Goal: Transaction & Acquisition: Purchase product/service

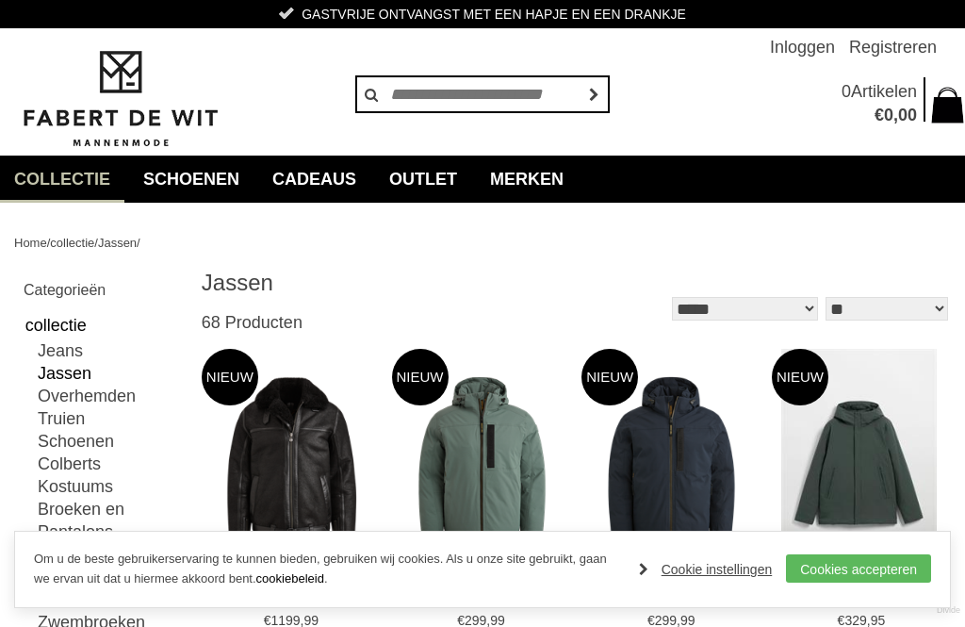
click at [909, 564] on link "Cookies accepteren" at bounding box center [858, 568] width 145 height 28
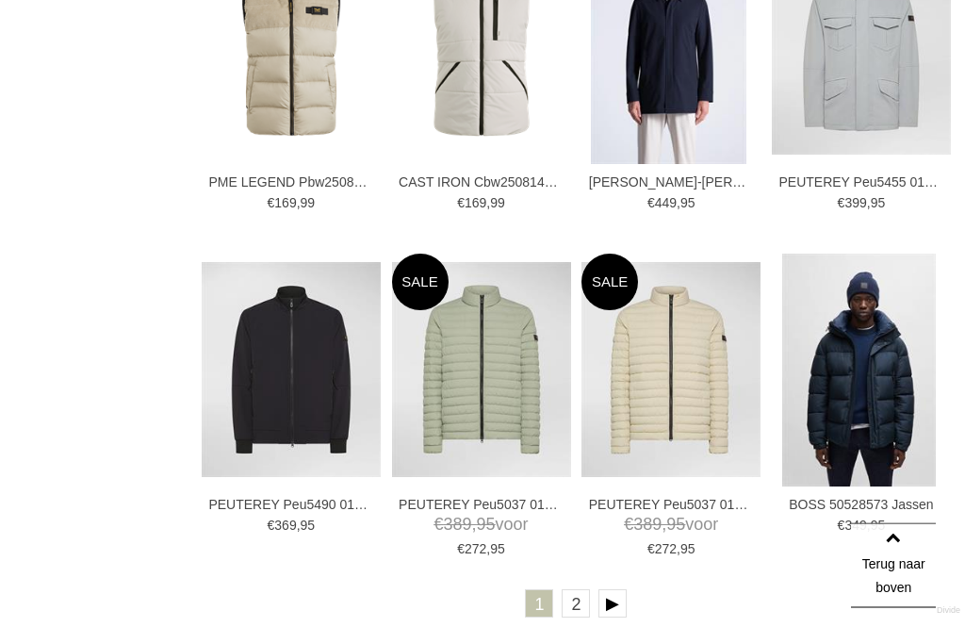
scroll to position [2671, 0]
click at [588, 604] on link "2" at bounding box center [576, 603] width 28 height 28
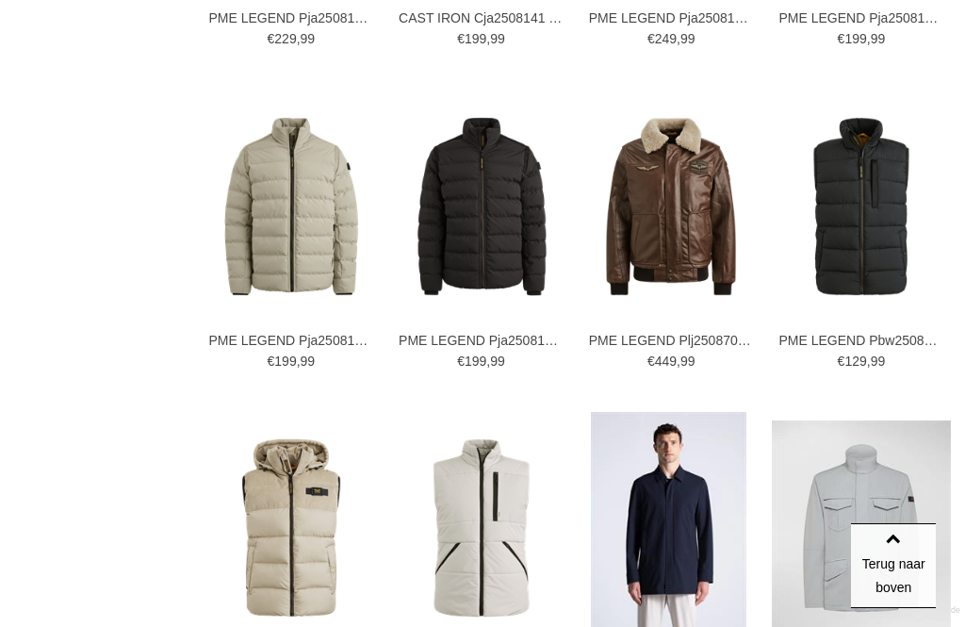
scroll to position [2197, 0]
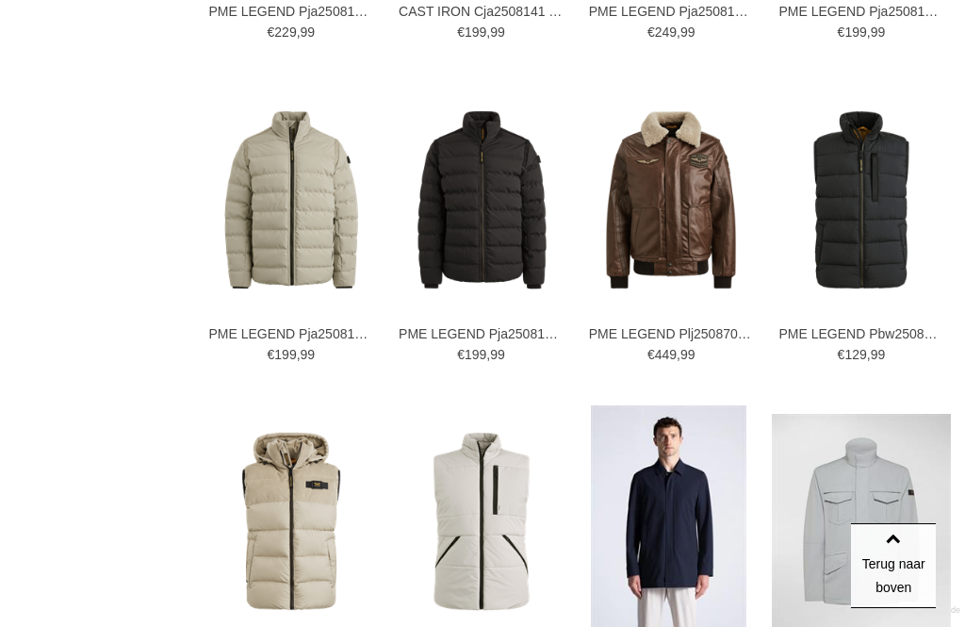
click at [0, 0] on img at bounding box center [0, 0] width 0 height 0
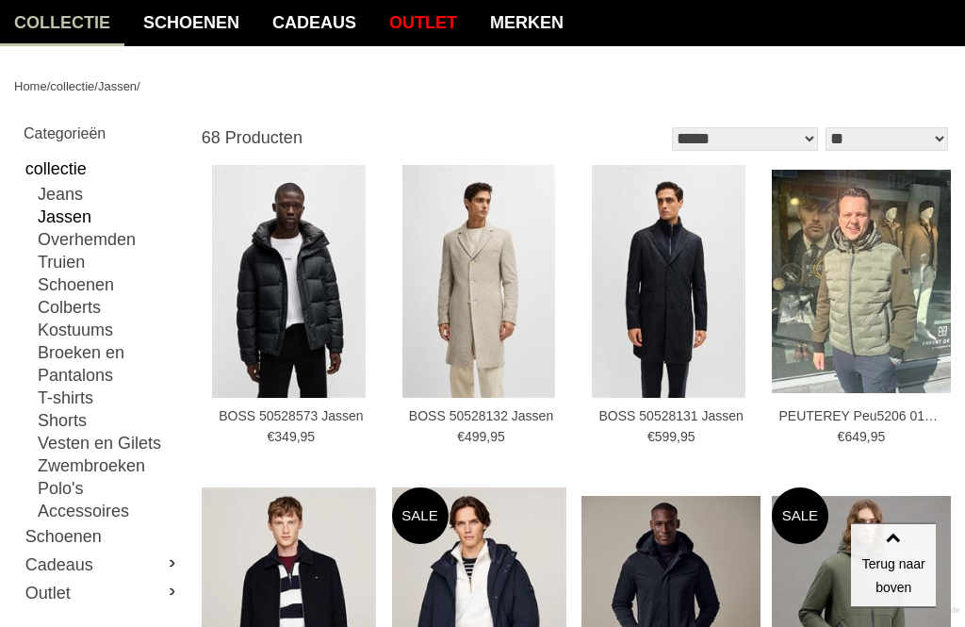
scroll to position [156, 0]
click at [0, 0] on img at bounding box center [0, 0] width 0 height 0
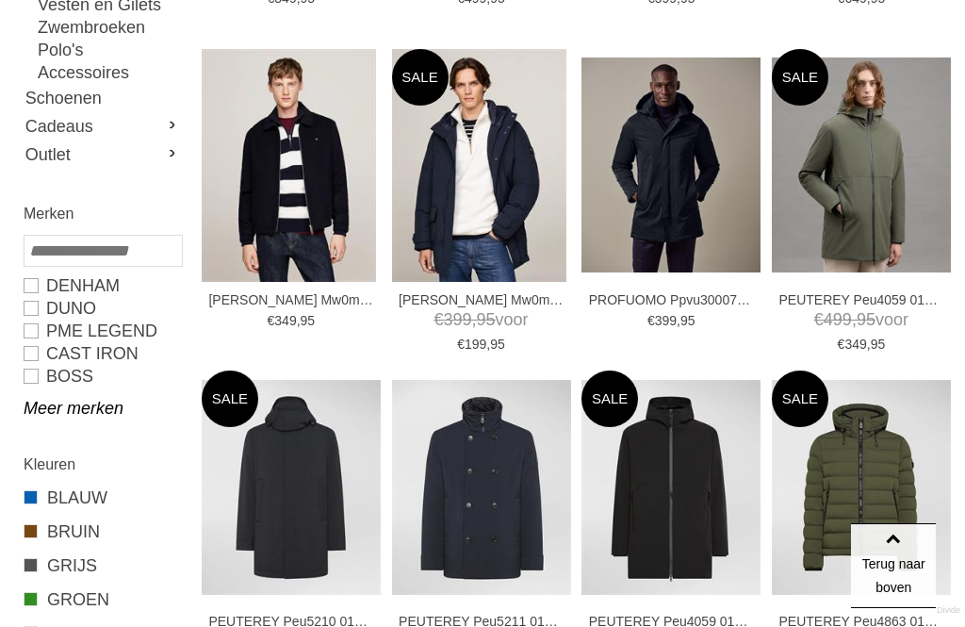
scroll to position [559, 0]
